Goal: Transaction & Acquisition: Obtain resource

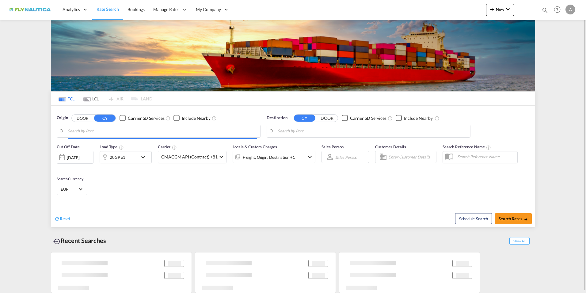
click at [91, 97] on md-tab-item "LCL" at bounding box center [91, 98] width 25 height 13
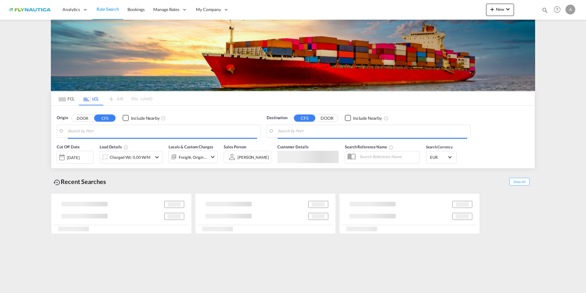
click at [79, 120] on button "DOOR" at bounding box center [82, 117] width 21 height 7
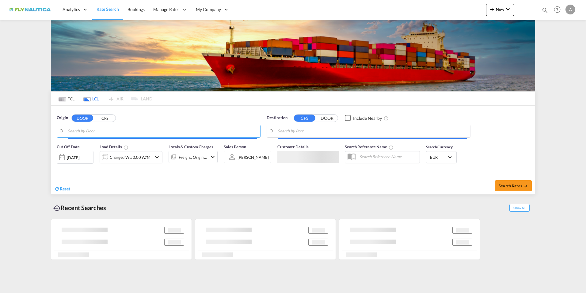
click at [93, 127] on input "Search by Door" at bounding box center [163, 130] width 190 height 9
click at [80, 129] on input "Search by Door" at bounding box center [163, 130] width 190 height 9
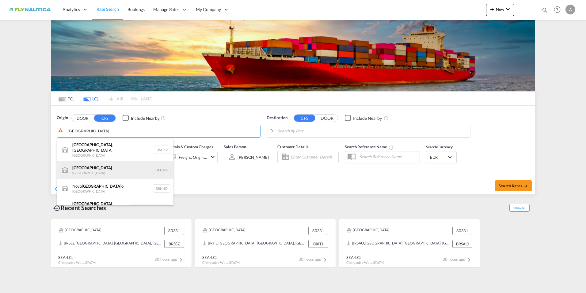
click at [90, 161] on div "[GEOGRAPHIC_DATA] [GEOGRAPHIC_DATA] DEHAM" at bounding box center [115, 170] width 117 height 18
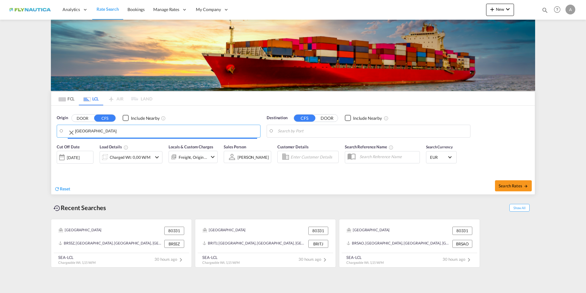
type input "[GEOGRAPHIC_DATA], [GEOGRAPHIC_DATA]"
click at [345, 132] on body "Analytics Dashboard Rate Search Bookings Manage Rates My Rate Files" at bounding box center [293, 146] width 586 height 293
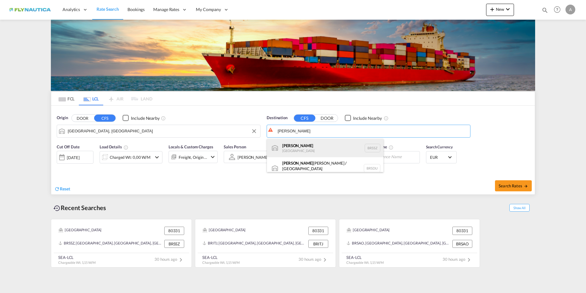
click at [310, 147] on div "[PERSON_NAME] [GEOGRAPHIC_DATA] BRSSZ" at bounding box center [325, 148] width 117 height 18
type input "[PERSON_NAME], BRSSZ"
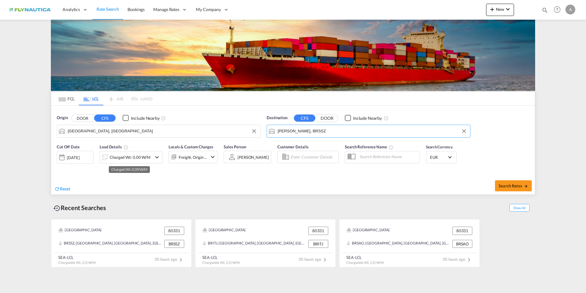
click at [134, 156] on div "Charged Wt: 0,00 W/M" at bounding box center [130, 157] width 41 height 9
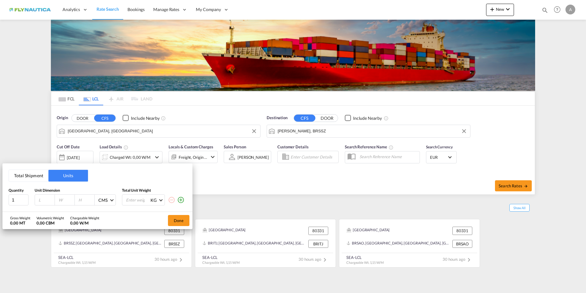
click at [40, 202] on input "number" at bounding box center [46, 200] width 17 height 6
type input "120"
type input "80"
type input "100"
type input "120"
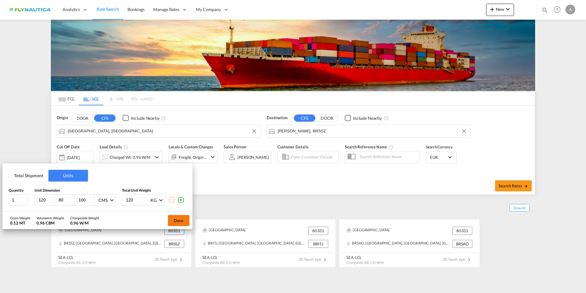
click at [182, 220] on button "Done" at bounding box center [178, 220] width 21 height 11
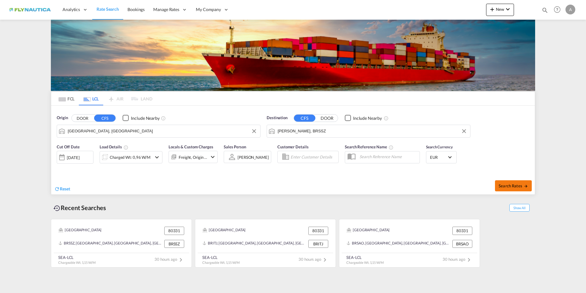
click at [514, 188] on button "Search Rates" at bounding box center [513, 185] width 37 height 11
type input "DEHAM to BRSSZ / [DATE]"
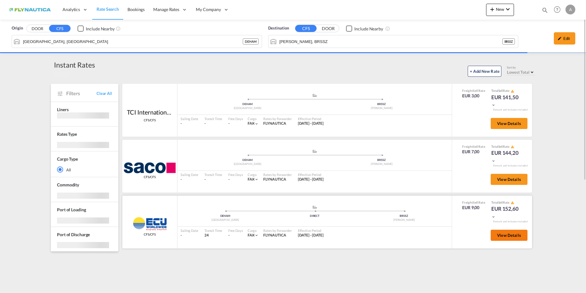
click at [516, 234] on span "View Details" at bounding box center [509, 234] width 24 height 5
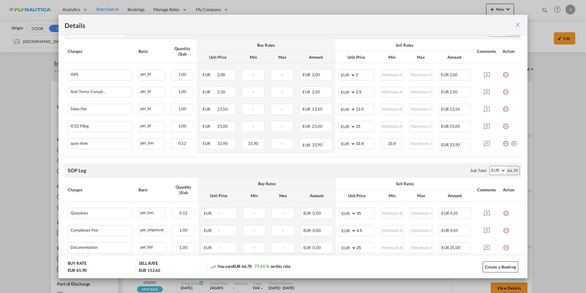
scroll to position [245, 0]
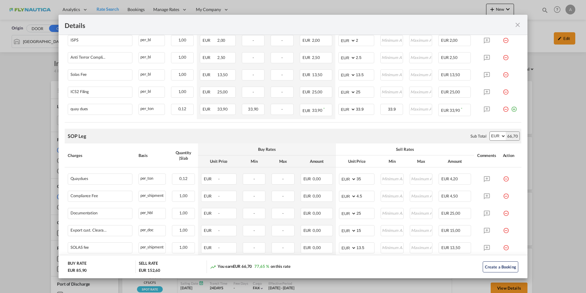
click at [517, 22] on md-icon "icon-close fg-AAA8AD m-0 cursor" at bounding box center [517, 24] width 7 height 7
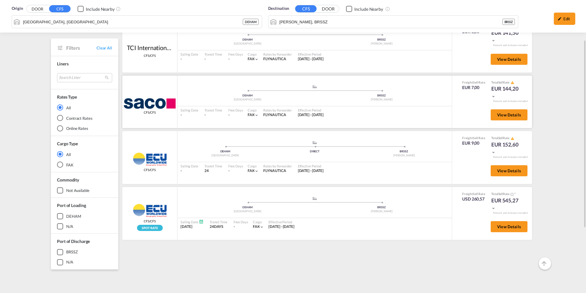
scroll to position [31, 0]
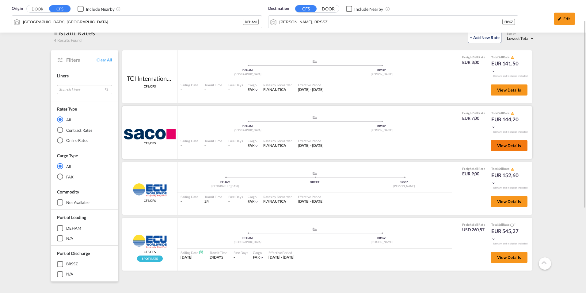
click at [514, 145] on span "View Details" at bounding box center [509, 145] width 24 height 5
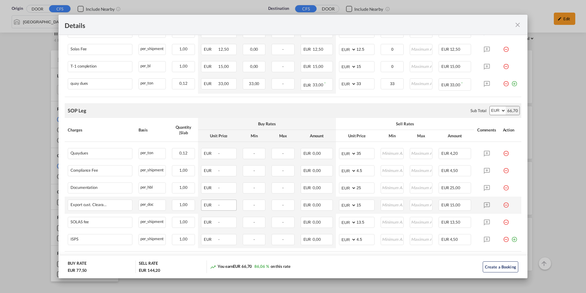
scroll to position [259, 0]
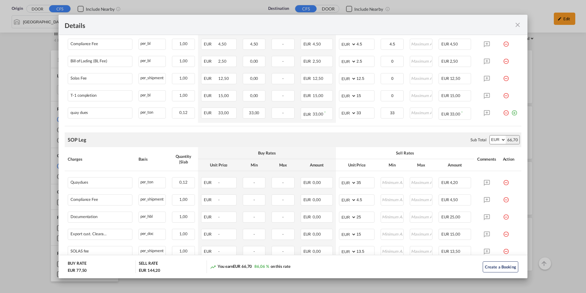
drag, startPoint x: 516, startPoint y: 25, endPoint x: 513, endPoint y: 27, distance: 4.1
click at [515, 25] on md-icon "icon-close fg-AAA8AD m-0 cursor" at bounding box center [517, 24] width 7 height 7
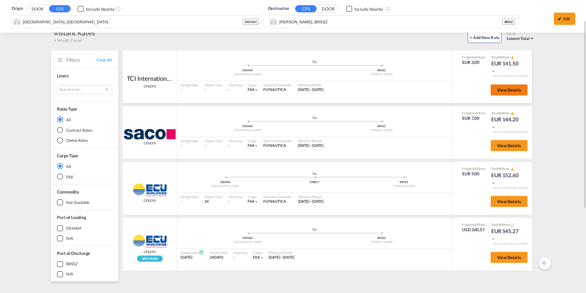
click at [514, 90] on span "View Details" at bounding box center [509, 89] width 24 height 5
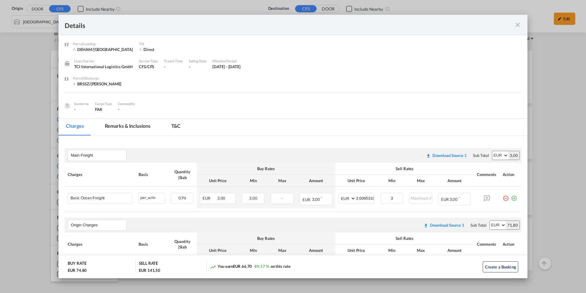
click at [518, 25] on md-icon "icon-close fg-AAA8AD m-0 cursor" at bounding box center [517, 24] width 7 height 7
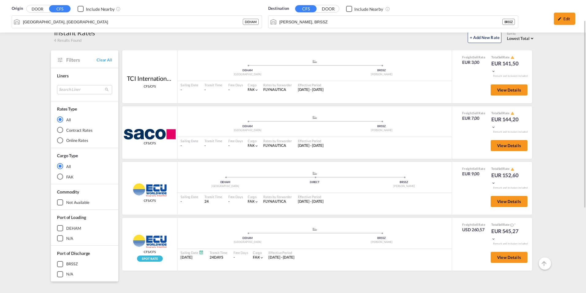
click at [387, 274] on div "TCI International Logistics GmbH CFS/CFS added by you .a{fill:#aaa8ad;} .a{fill…" at bounding box center [328, 234] width 414 height 368
click at [369, 276] on div "TCI International Logistics GmbH CFS/CFS added by you .a{fill:#aaa8ad;} .a{fill…" at bounding box center [328, 234] width 414 height 368
